Goal: Task Accomplishment & Management: Manage account settings

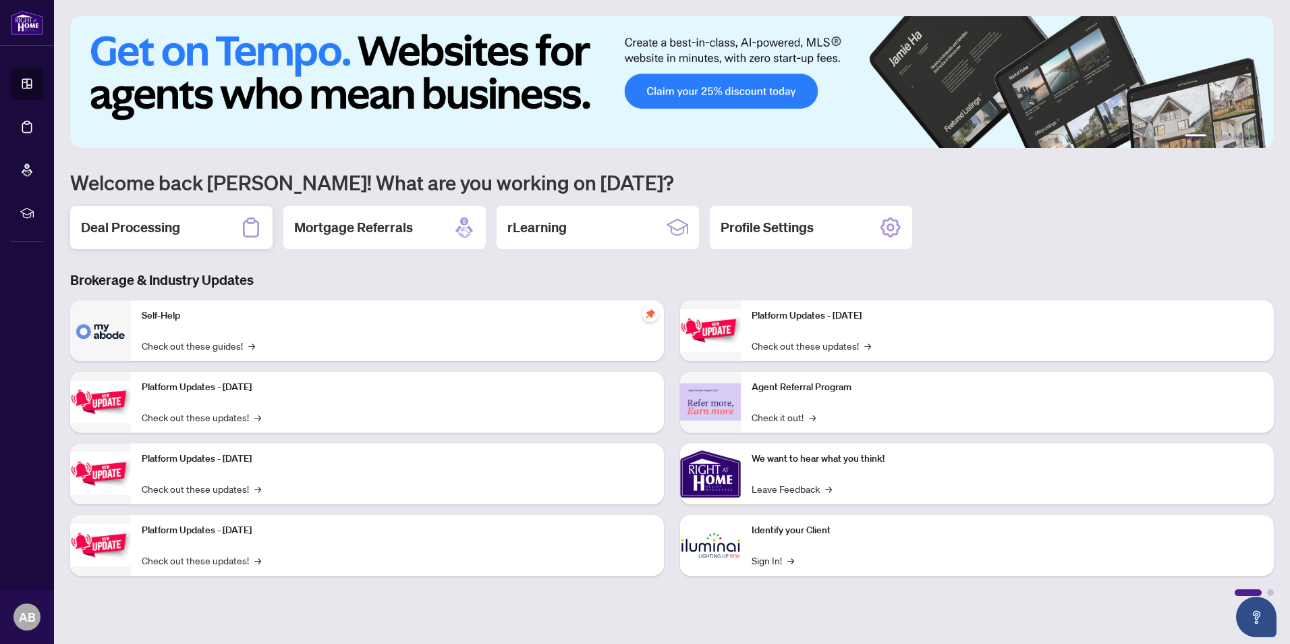
click at [183, 224] on div "Deal Processing" at bounding box center [171, 227] width 202 height 43
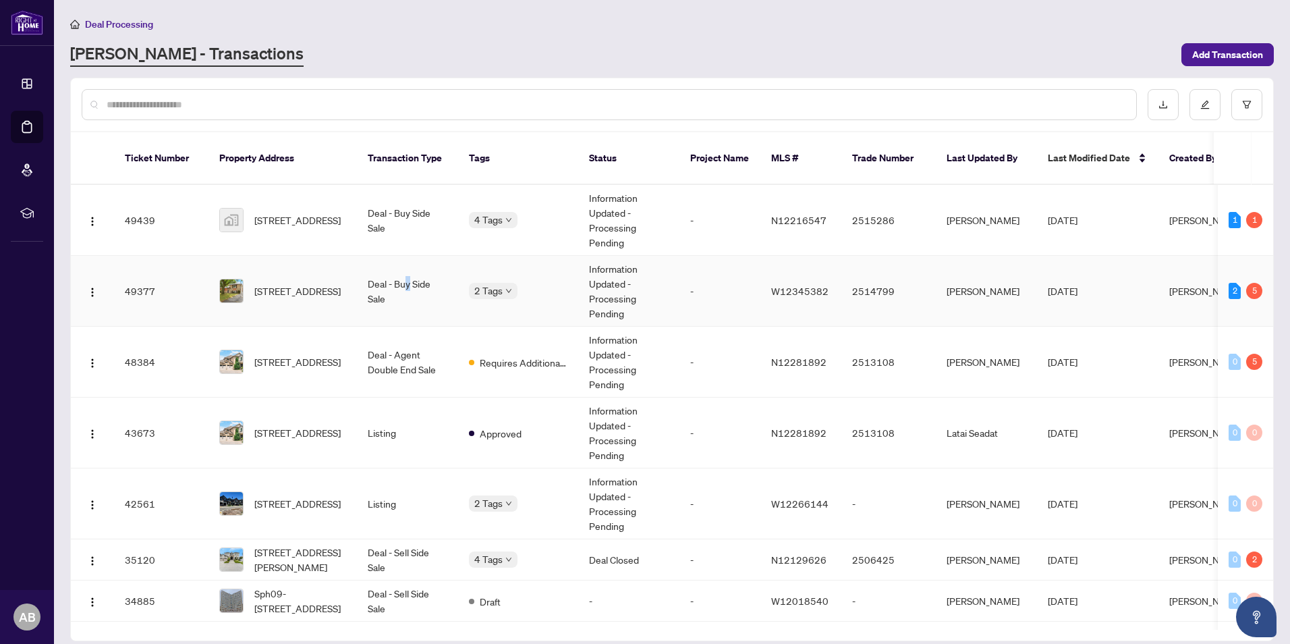
click at [409, 275] on td "Deal - Buy Side Sale" at bounding box center [407, 291] width 101 height 71
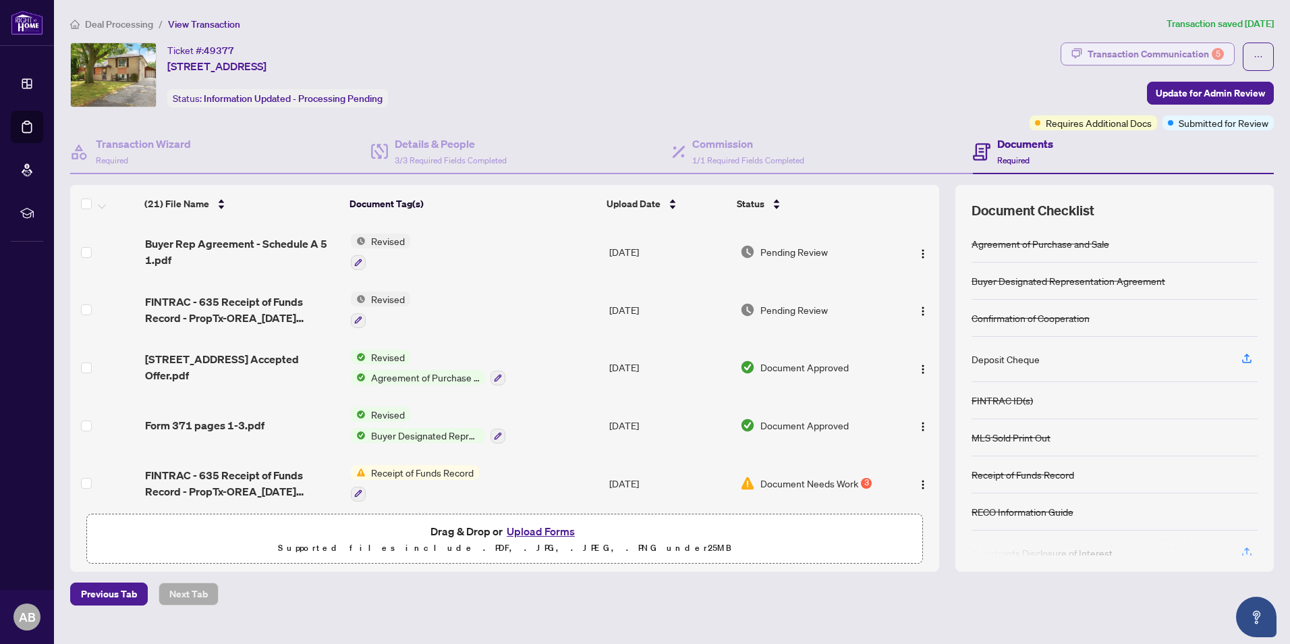
click at [1161, 43] on div "Transaction Communication 5" at bounding box center [1156, 54] width 136 height 22
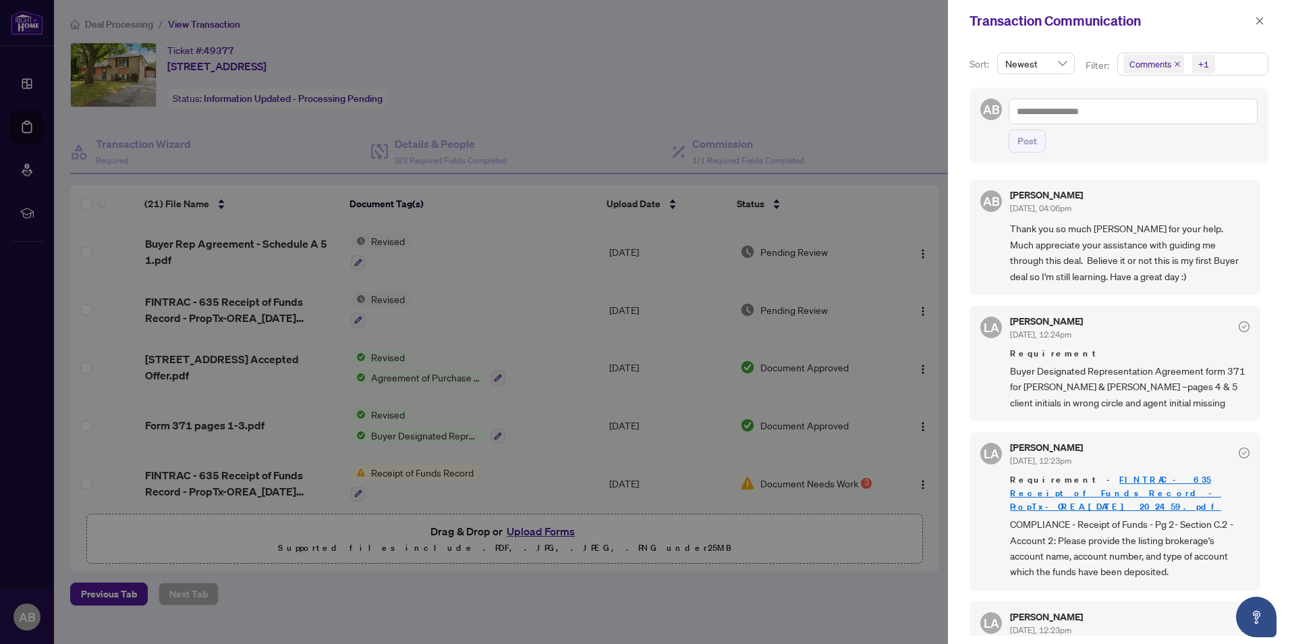
click at [30, 23] on div at bounding box center [645, 322] width 1290 height 644
click at [537, 50] on div at bounding box center [645, 322] width 1290 height 644
click at [1264, 21] on icon "close" at bounding box center [1259, 20] width 9 height 9
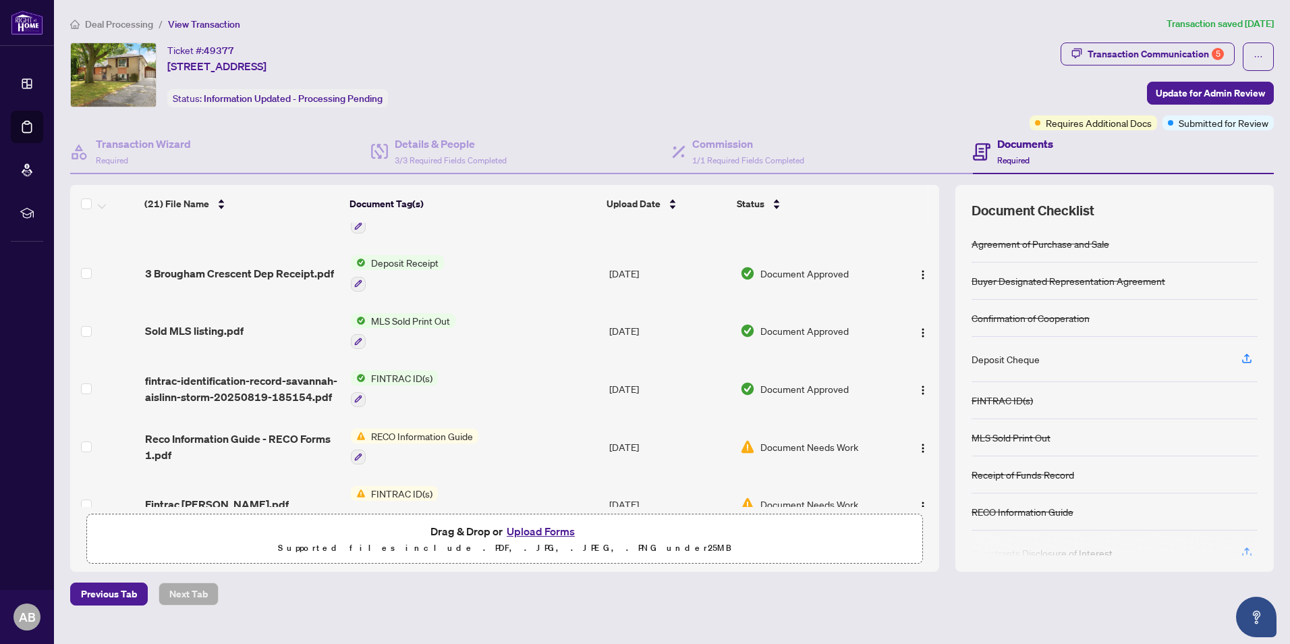
scroll to position [675, 0]
click at [227, 320] on span "Sold MLS listing.pdf" at bounding box center [194, 328] width 99 height 16
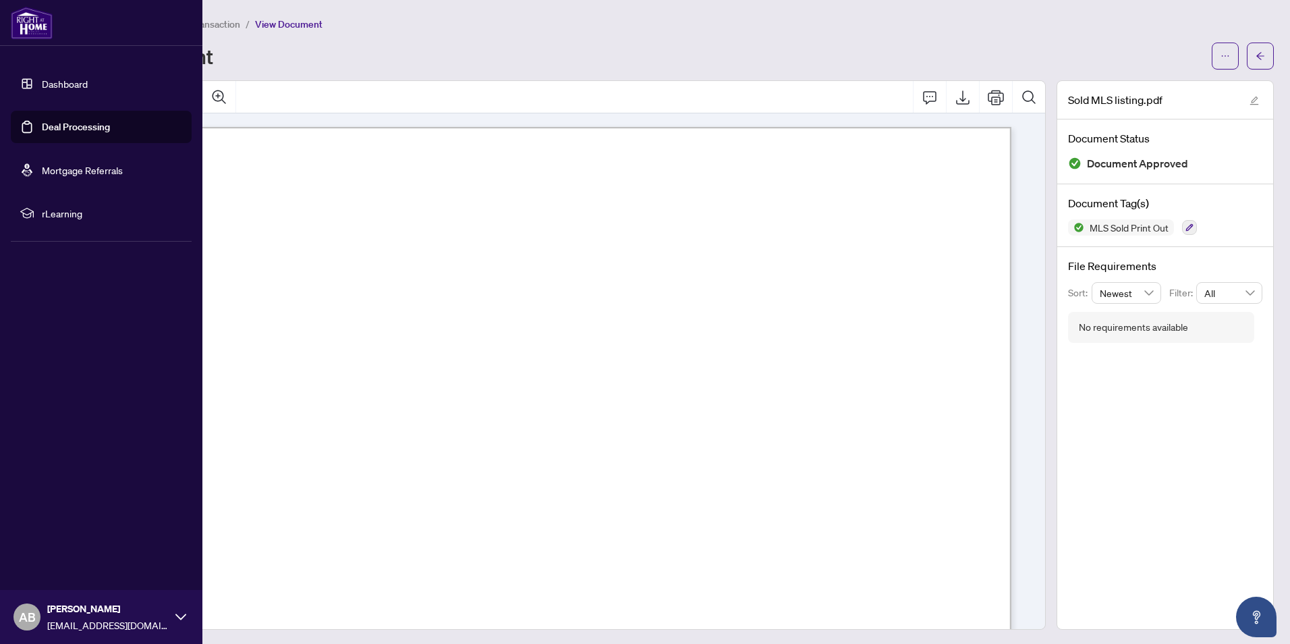
click at [18, 20] on img at bounding box center [32, 23] width 42 height 32
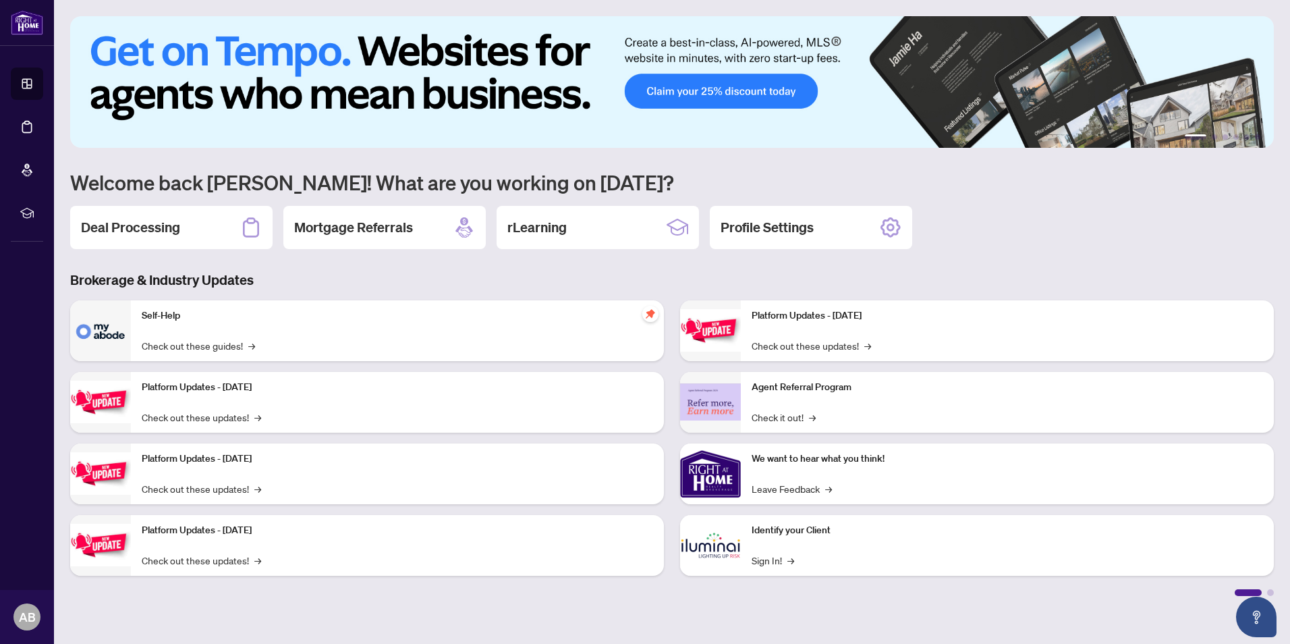
click at [890, 324] on div "Platform Updates - [DATE] Check out these updates! →" at bounding box center [1007, 330] width 533 height 61
